Goal: Browse casually

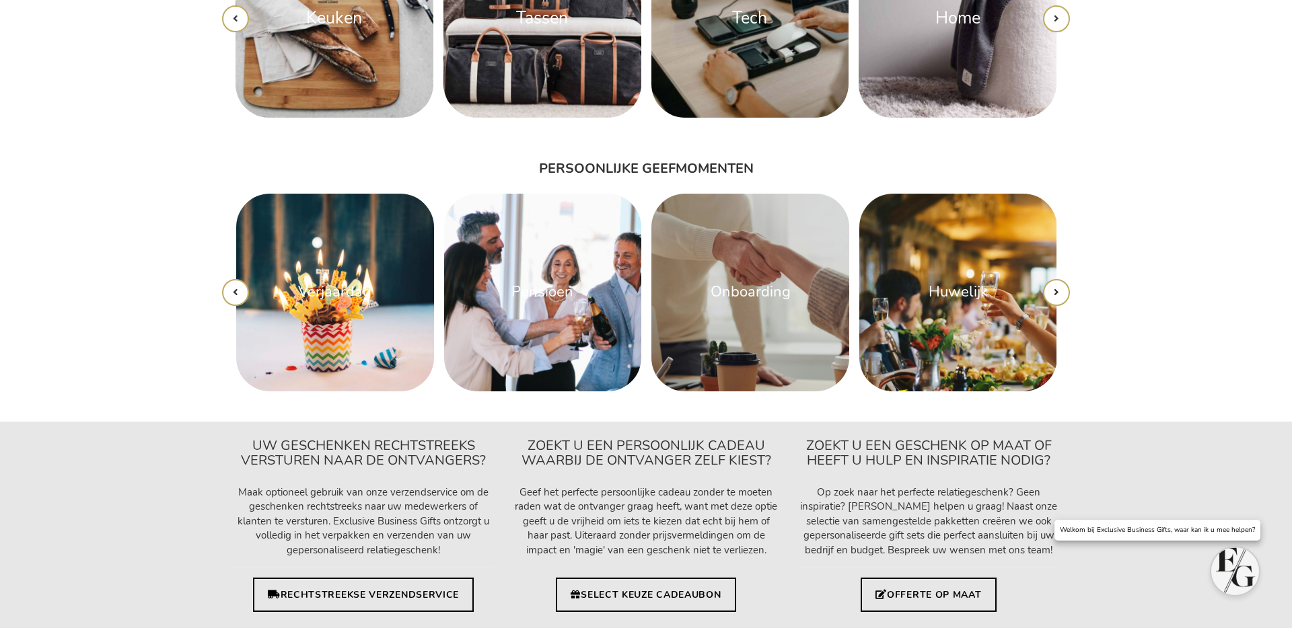
scroll to position [2169, 0]
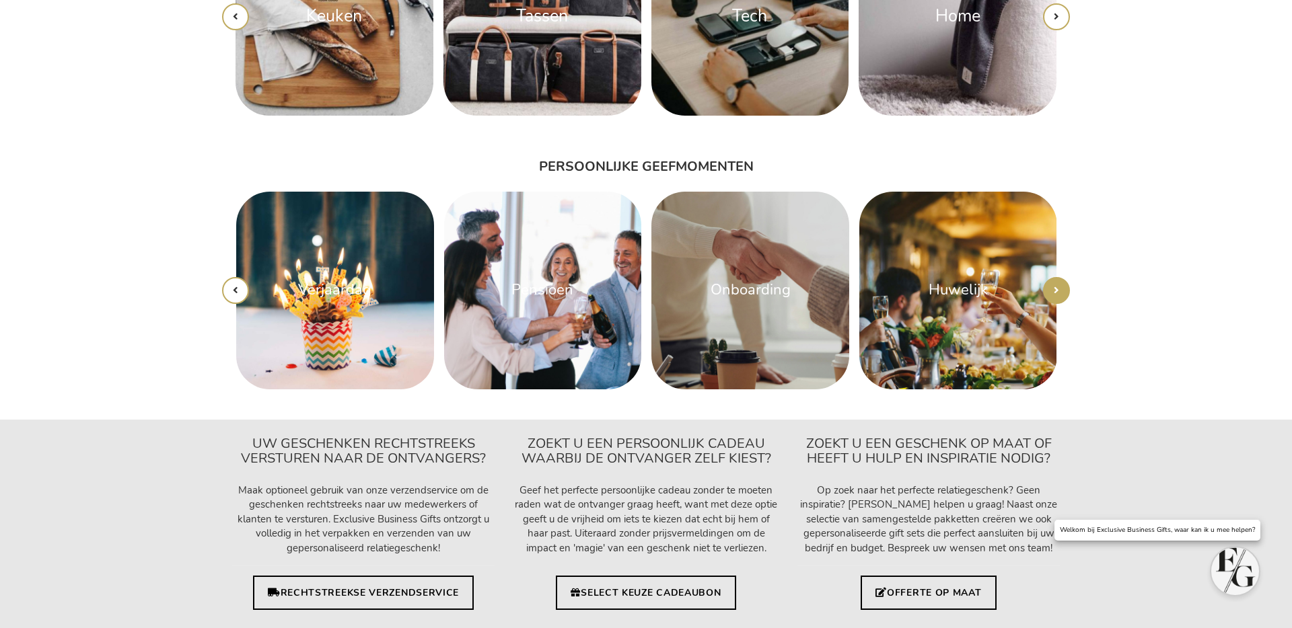
click at [1058, 289] on icon "button" at bounding box center [1055, 290] width 5 height 10
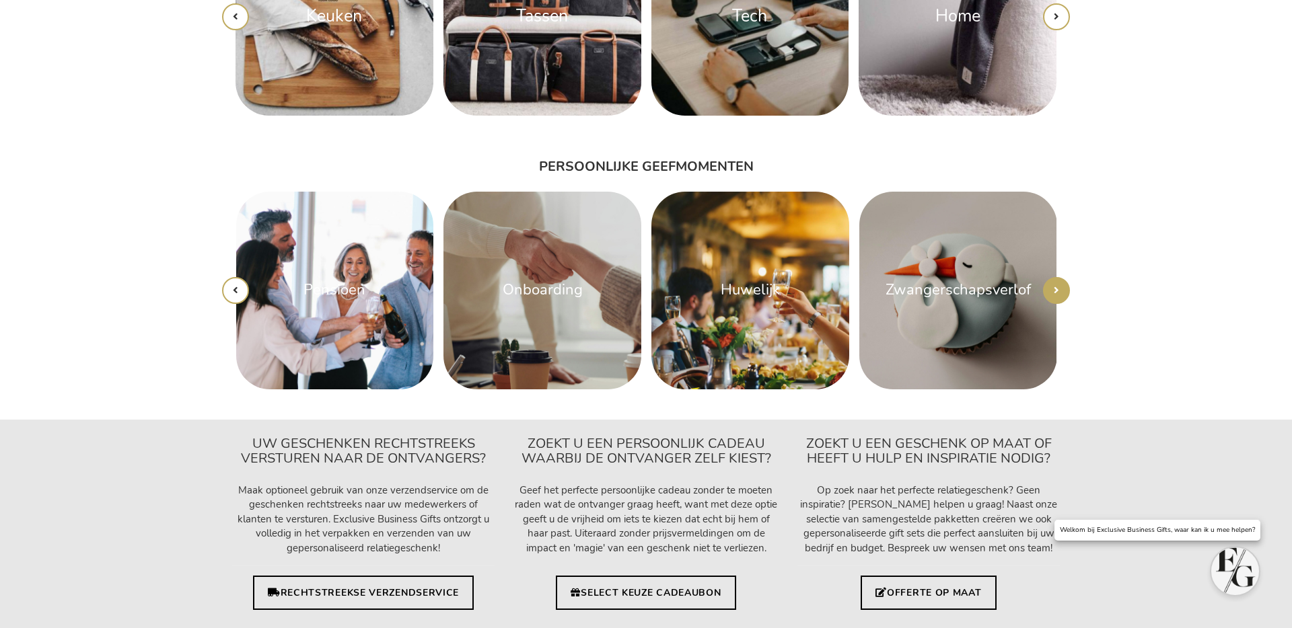
click at [1056, 291] on icon "button" at bounding box center [1055, 290] width 5 height 10
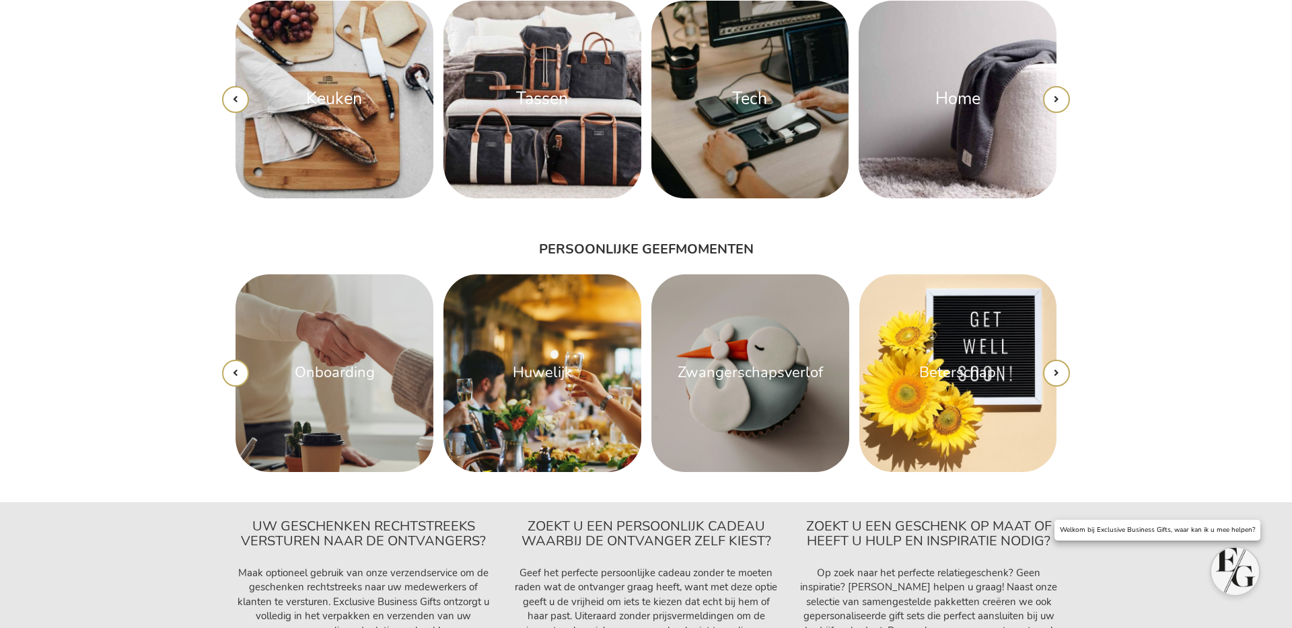
scroll to position [1895, 0]
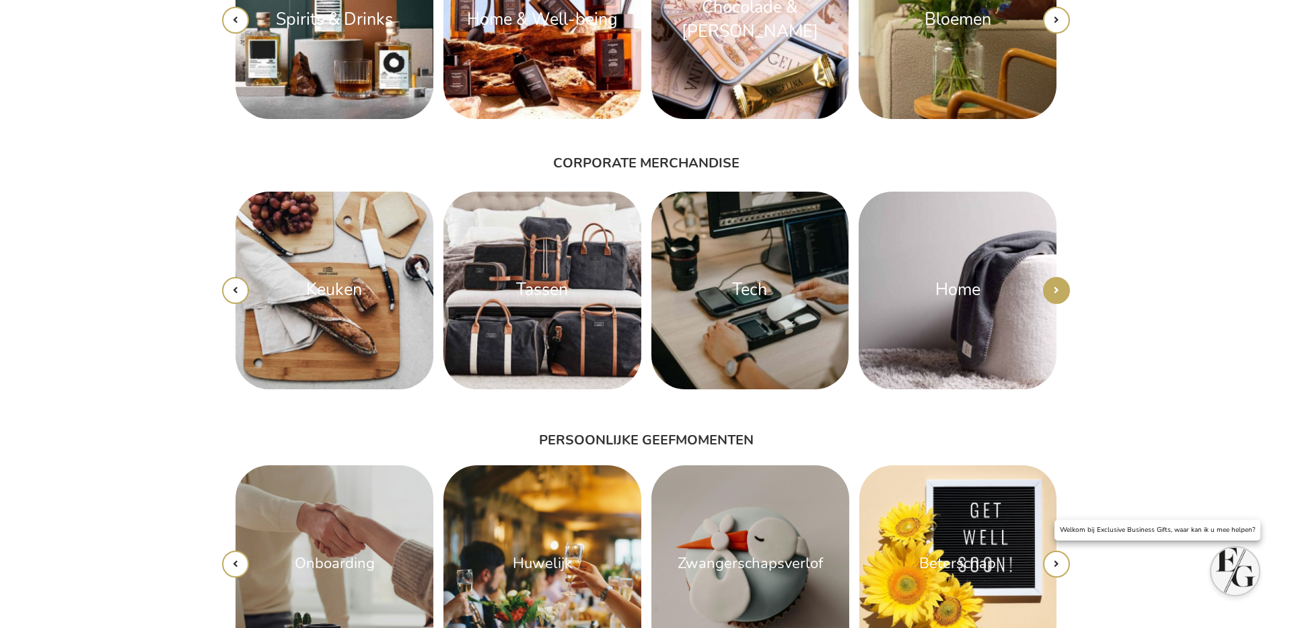
click at [1060, 288] on button "button" at bounding box center [1056, 290] width 27 height 27
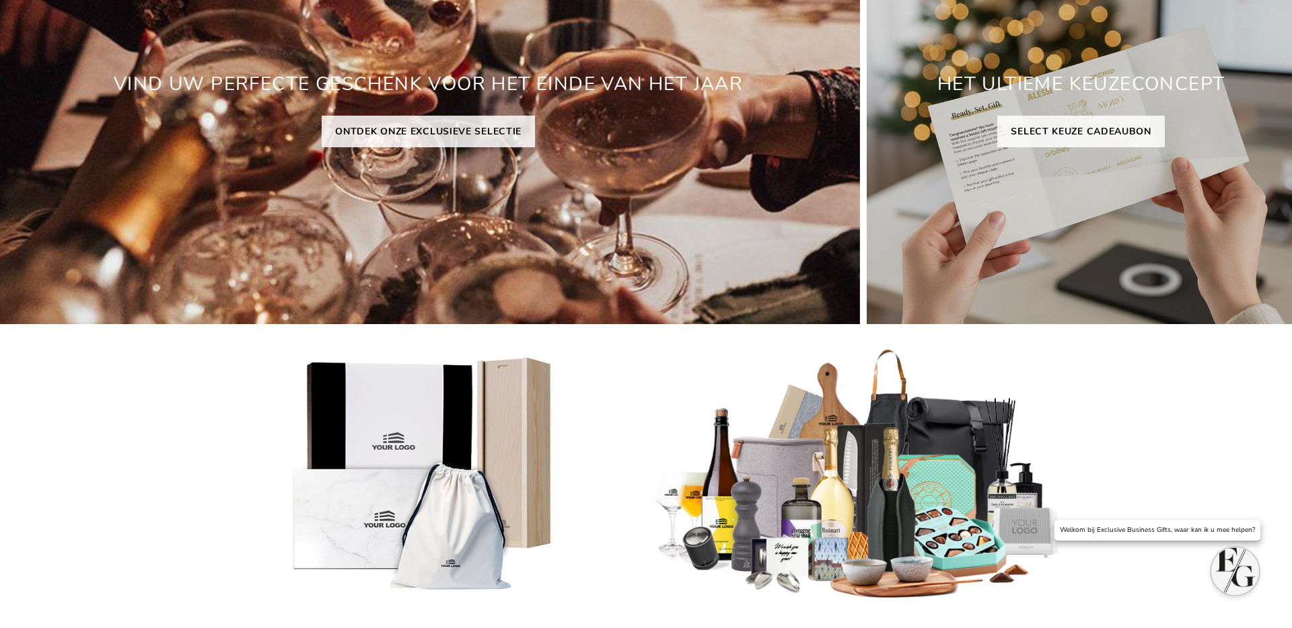
scroll to position [0, 0]
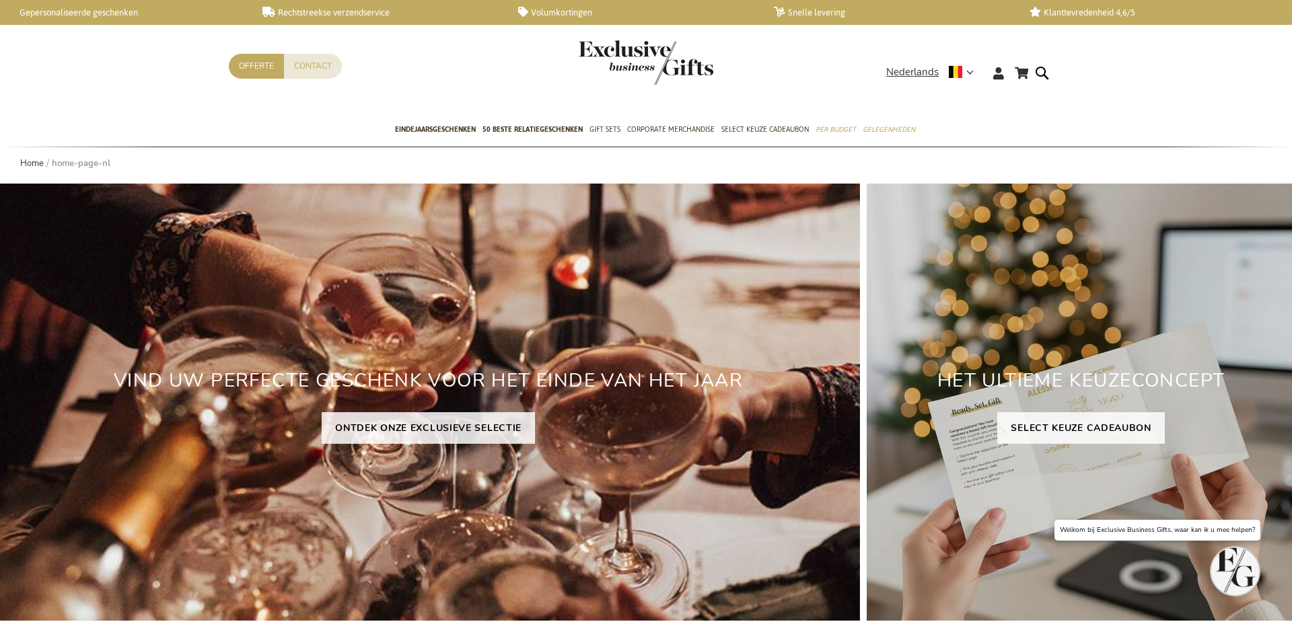
click at [636, 54] on img "store logo" at bounding box center [646, 62] width 135 height 44
